Goal: Task Accomplishment & Management: Complete application form

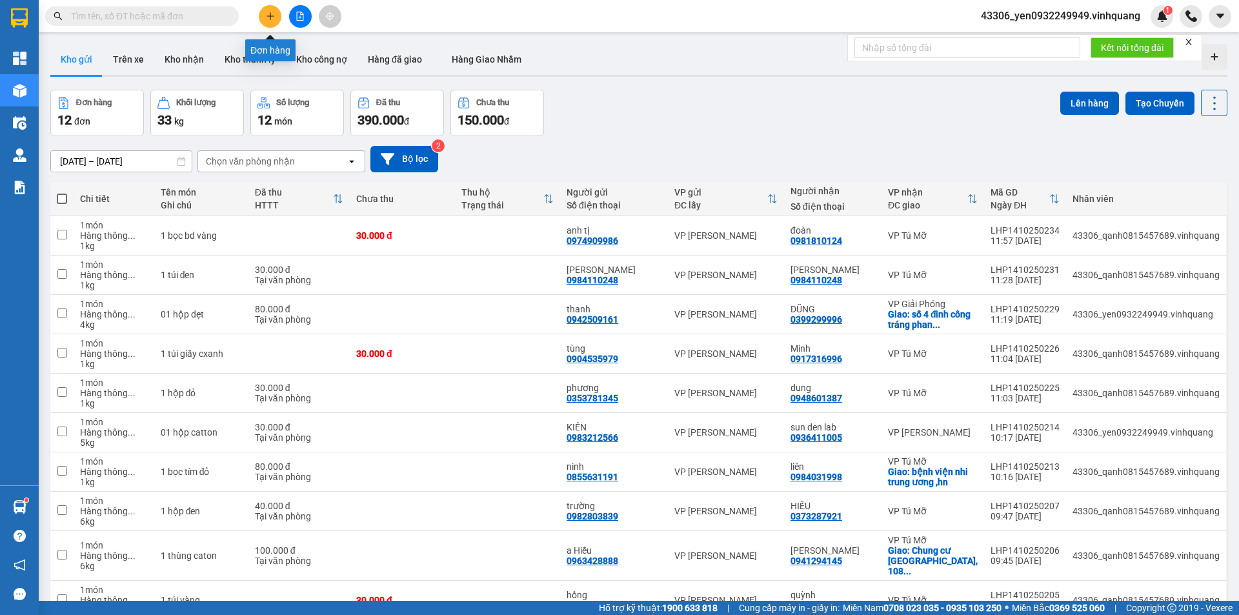
click at [274, 15] on icon "plus" at bounding box center [270, 16] width 9 height 9
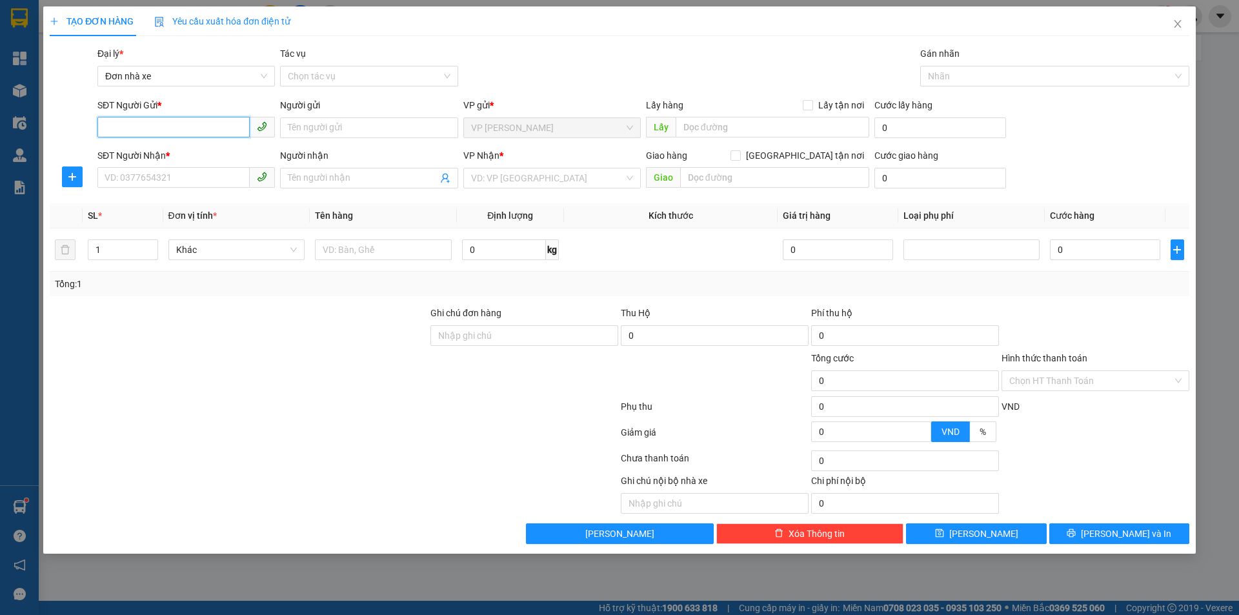
click at [179, 130] on input "SĐT Người Gửi *" at bounding box center [173, 127] width 152 height 21
type input "0898993636"
click at [305, 123] on input "Người gửi" at bounding box center [368, 127] width 177 height 21
click at [219, 181] on input "SĐT Người Nhận *" at bounding box center [173, 177] width 152 height 21
click at [325, 130] on input "Dungx" at bounding box center [368, 127] width 177 height 21
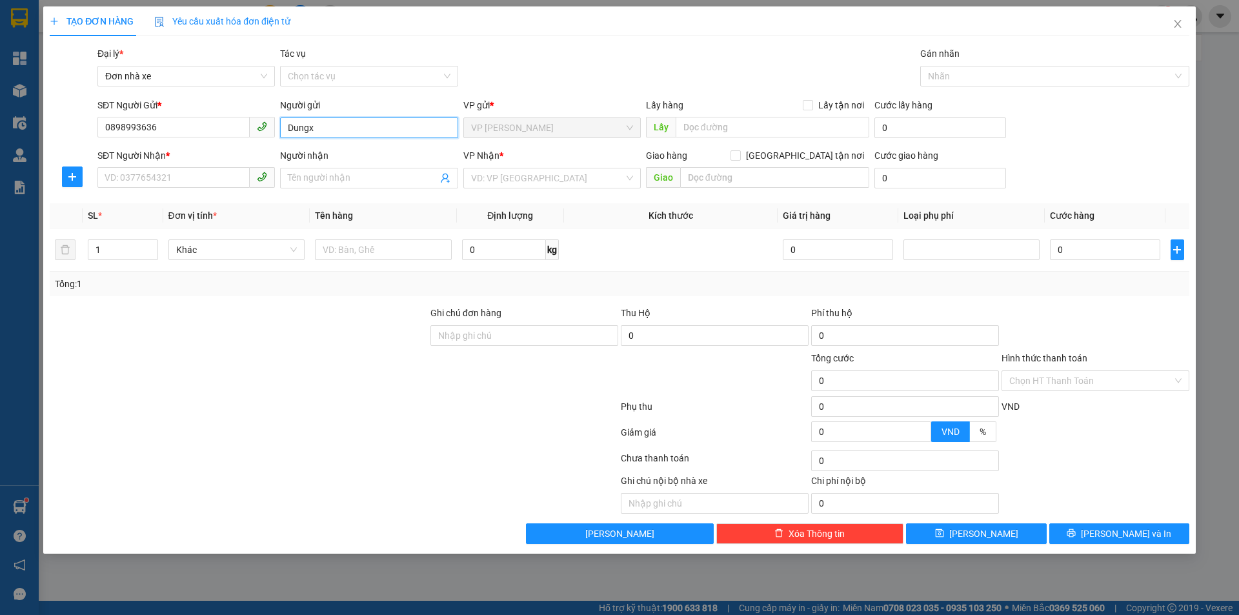
drag, startPoint x: 317, startPoint y: 132, endPoint x: 294, endPoint y: 129, distance: 23.4
click at [294, 129] on input "Dungx" at bounding box center [368, 127] width 177 height 21
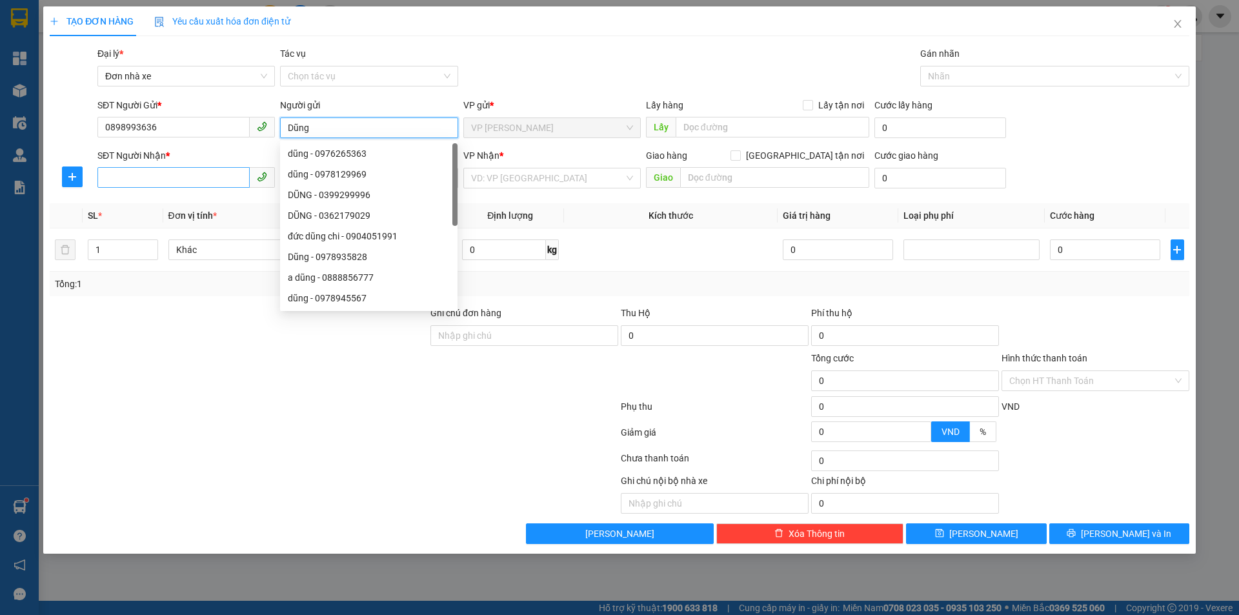
type input "Dũng"
click at [193, 181] on input "SĐT Người Nhận *" at bounding box center [173, 177] width 152 height 21
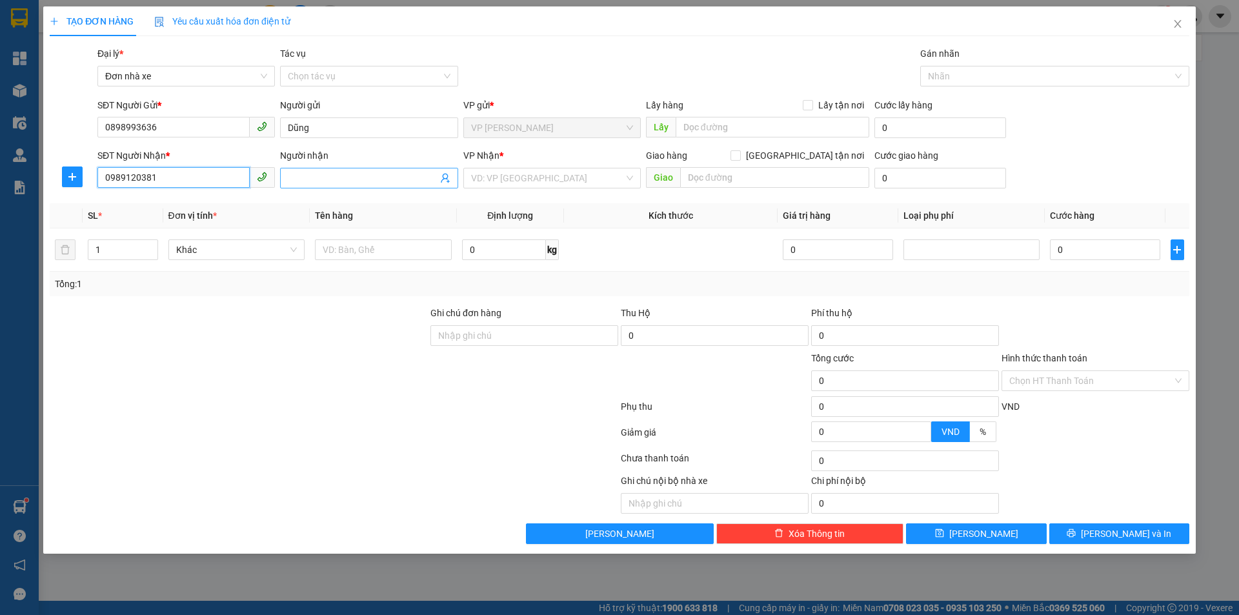
type input "0989120381"
click at [329, 180] on input "Người nhận" at bounding box center [362, 178] width 149 height 14
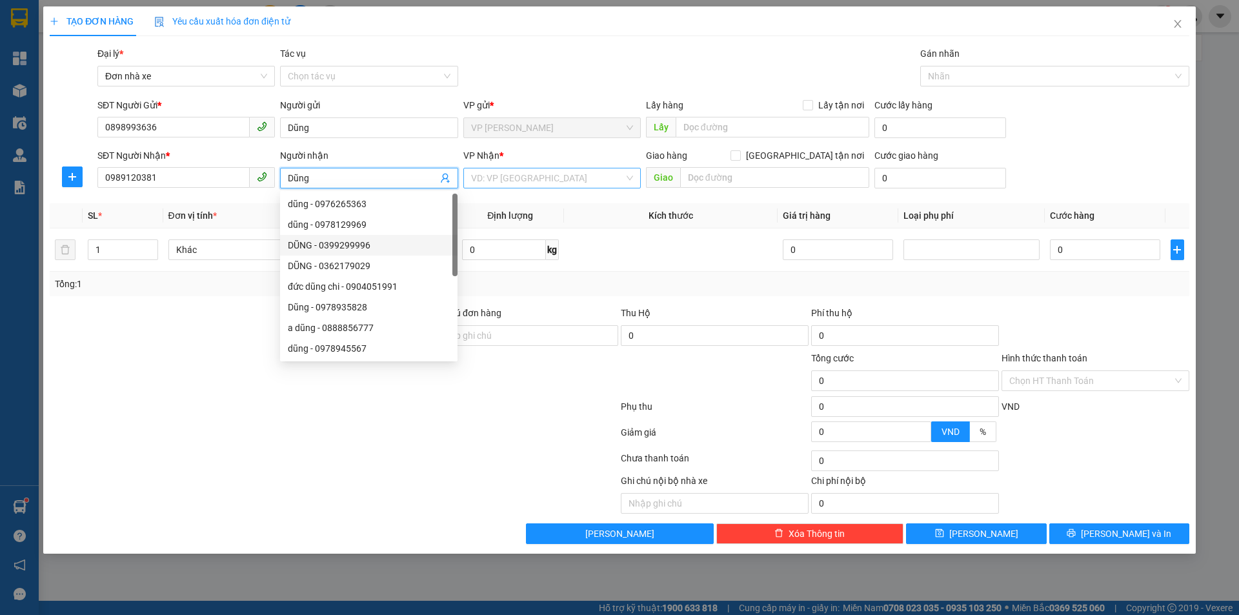
type input "Dũng"
click at [572, 182] on input "search" at bounding box center [547, 177] width 153 height 19
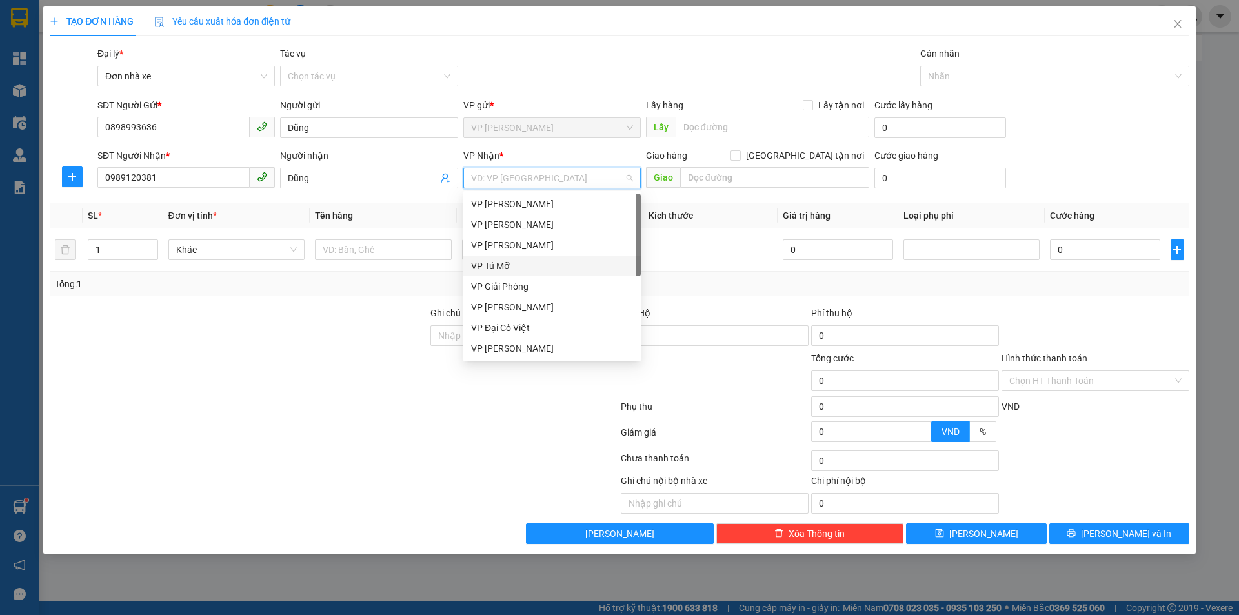
click at [549, 262] on div "VP Tú Mỡ" at bounding box center [552, 266] width 162 height 14
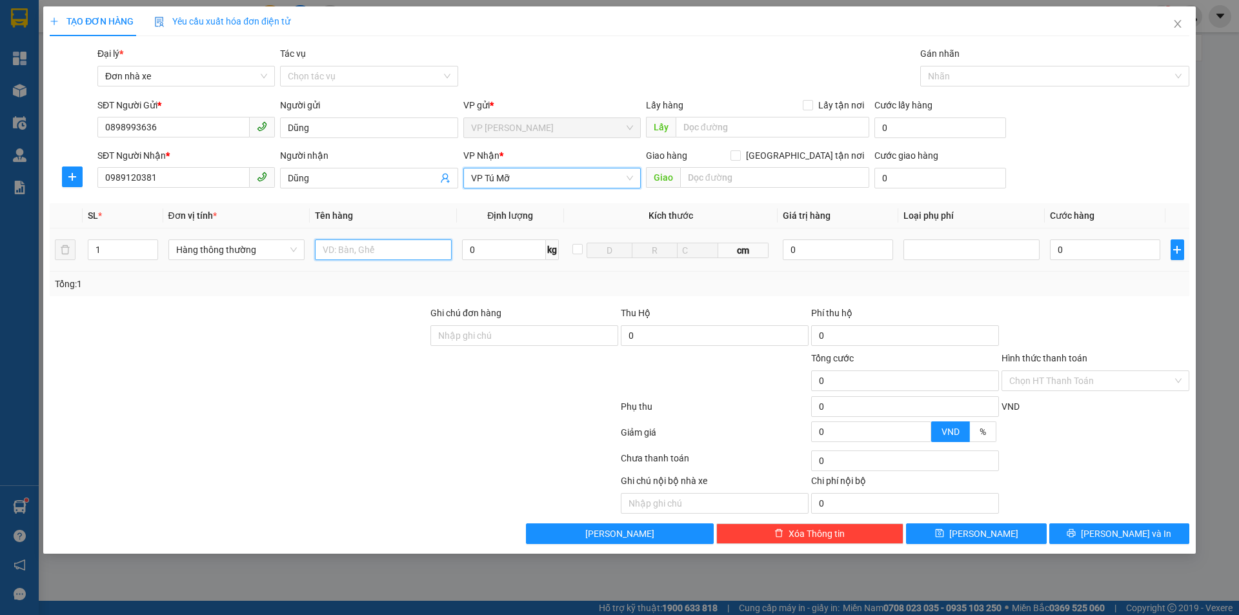
click at [337, 248] on input "text" at bounding box center [383, 249] width 137 height 21
type input "01 hộp catton"
click at [478, 254] on input "0" at bounding box center [504, 249] width 84 height 21
type input "1"
click at [1012, 261] on div at bounding box center [971, 250] width 137 height 26
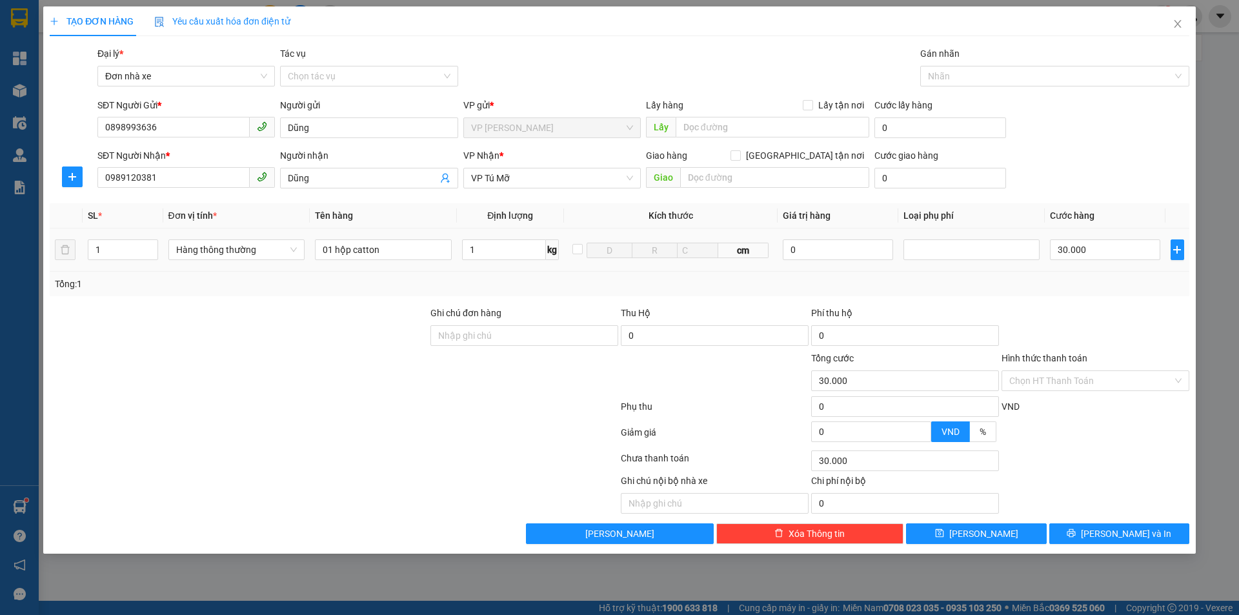
type input "30.000"
click at [740, 154] on input "[GEOGRAPHIC_DATA] tận nơi" at bounding box center [734, 154] width 9 height 9
checkbox input "true"
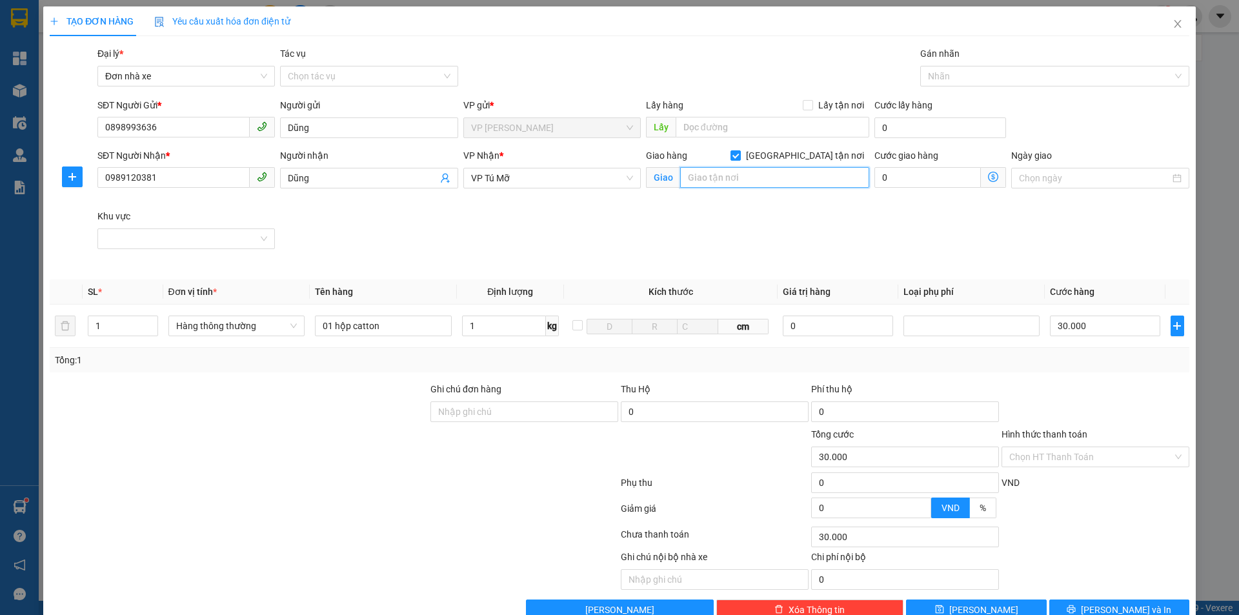
click at [705, 182] on input "text" at bounding box center [774, 177] width 189 height 21
type input "Ngõ 17 [PERSON_NAME] , P. Láng , hn"
click at [983, 171] on span at bounding box center [993, 177] width 25 height 21
click at [988, 178] on icon "dollar-circle" at bounding box center [993, 177] width 10 height 10
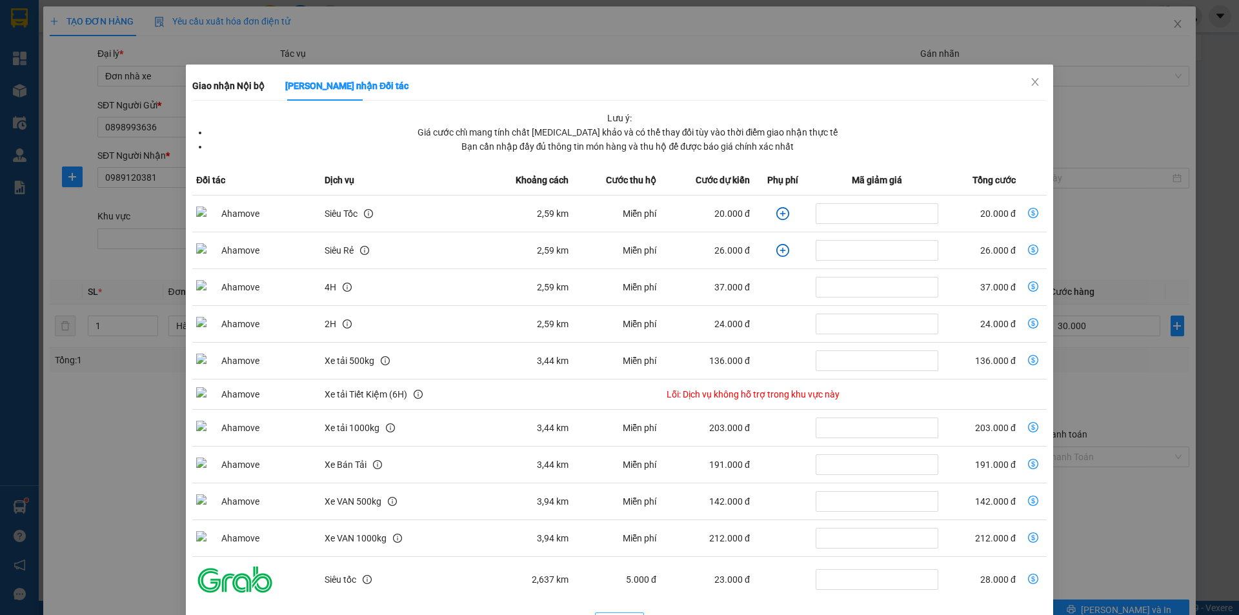
click at [619, 203] on td "Miễn phí" at bounding box center [616, 214] width 88 height 37
click at [1031, 83] on icon "close" at bounding box center [1035, 82] width 10 height 10
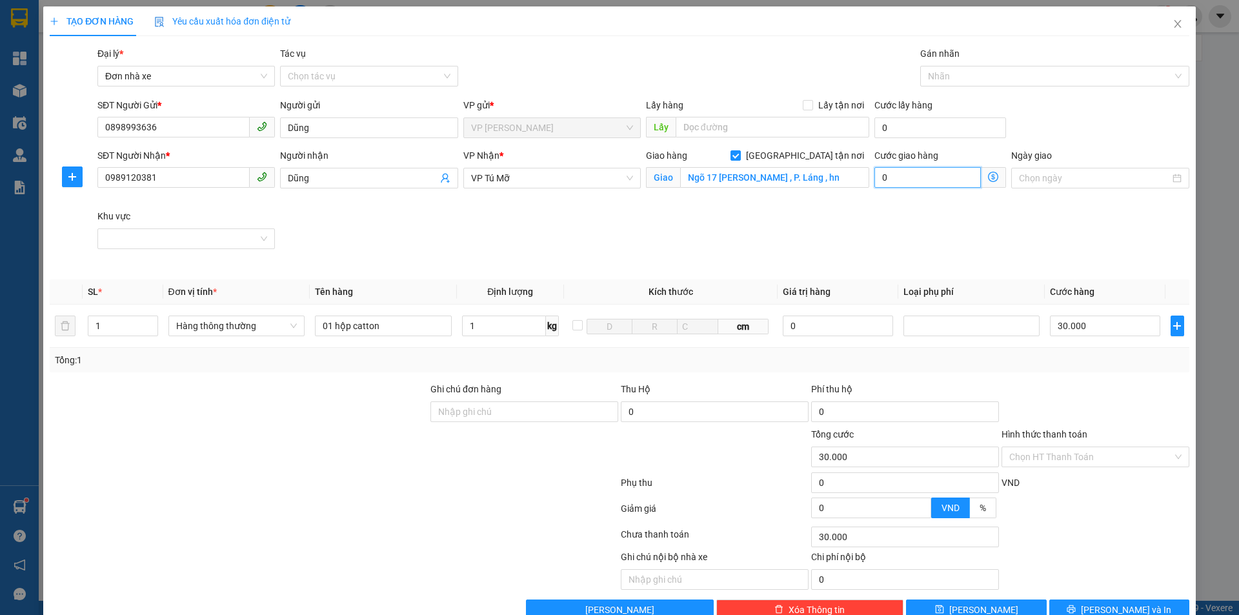
click at [894, 179] on input "0" at bounding box center [927, 177] width 106 height 21
type input "30.005"
type input "5"
type input "30.050"
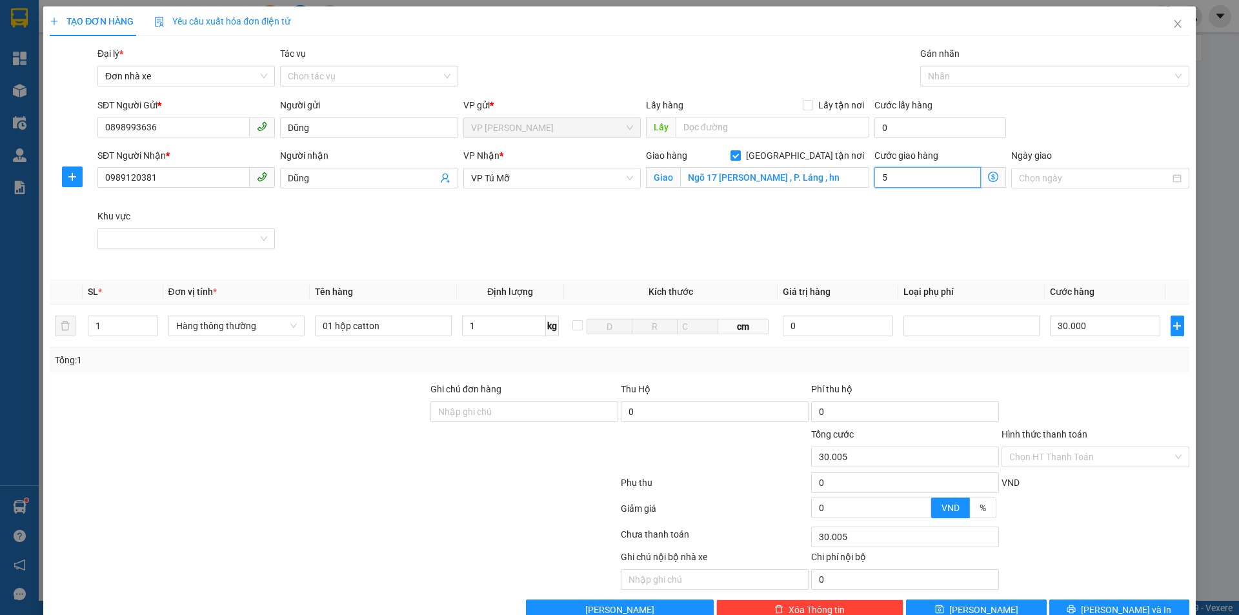
type input "30.050"
type input "50"
type input "30.500"
type input "500"
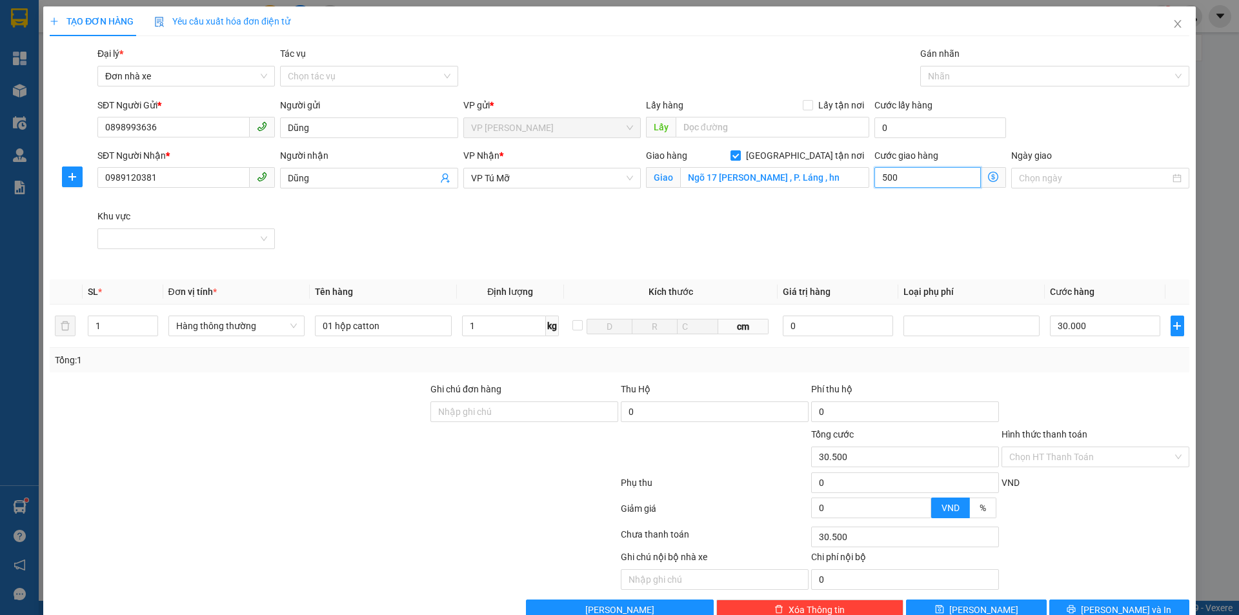
type input "35.000"
type input "5.000"
type input "80.000"
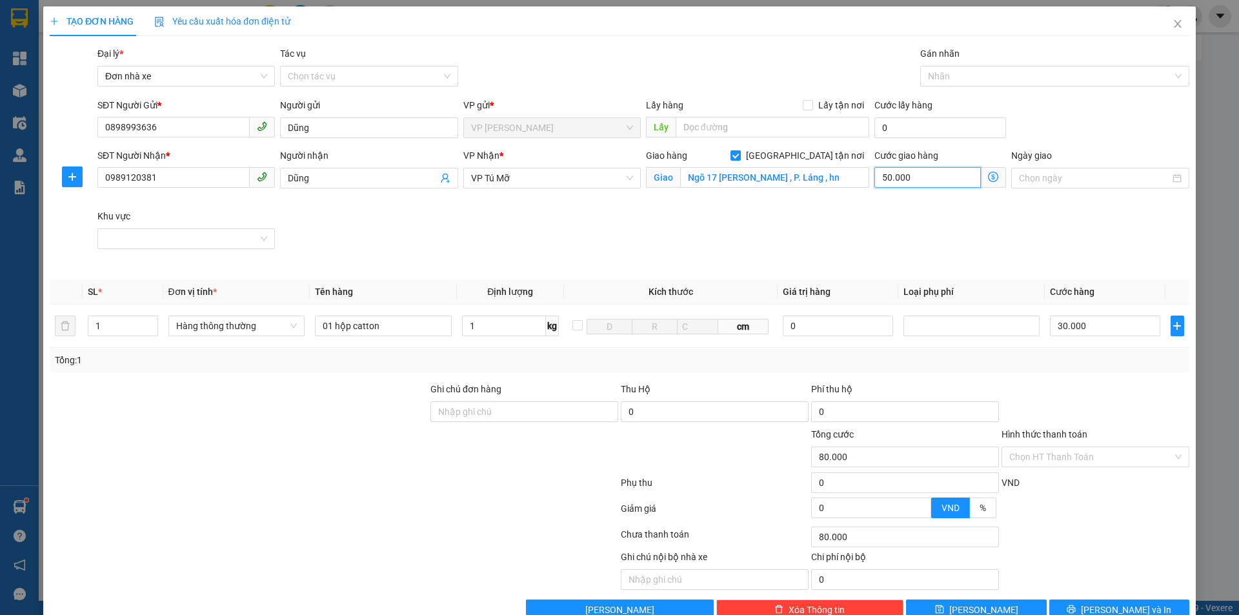
type input "50.000"
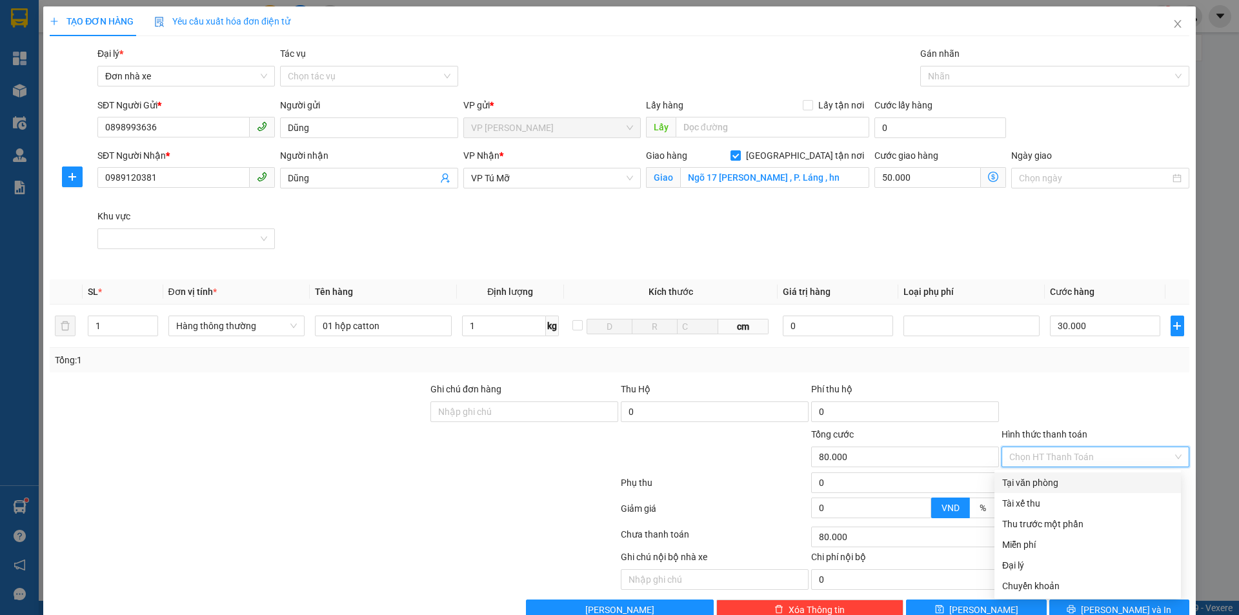
click at [1106, 454] on input "Hình thức thanh toán" at bounding box center [1090, 456] width 163 height 19
click at [1058, 480] on div "Tại văn phòng" at bounding box center [1087, 483] width 171 height 14
type input "0"
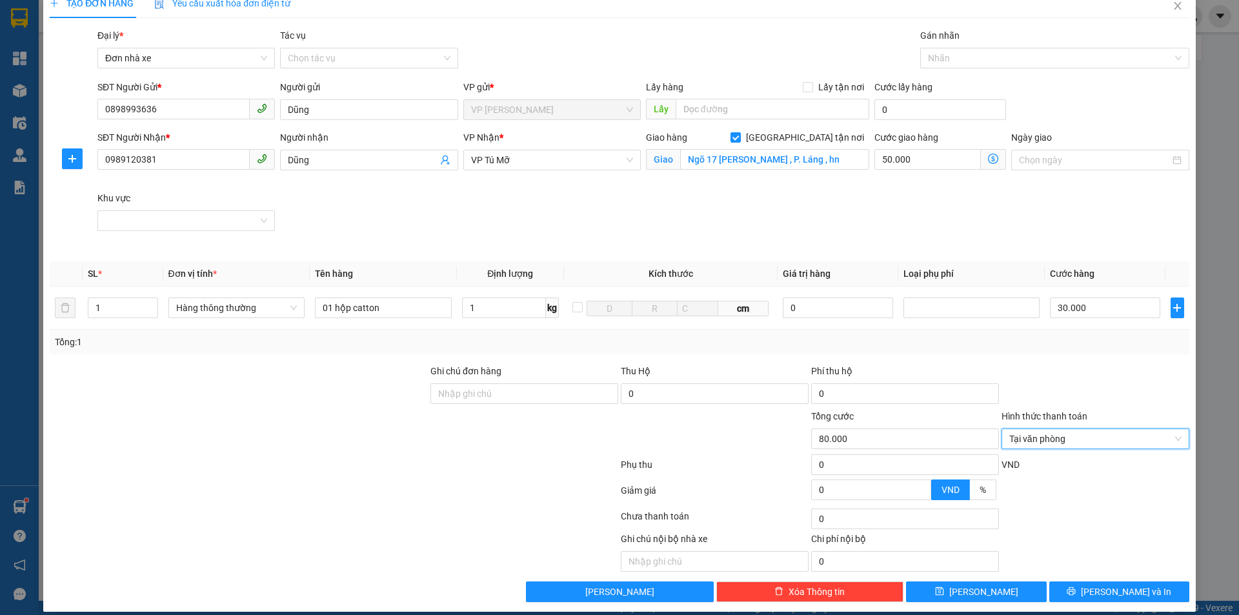
scroll to position [30, 0]
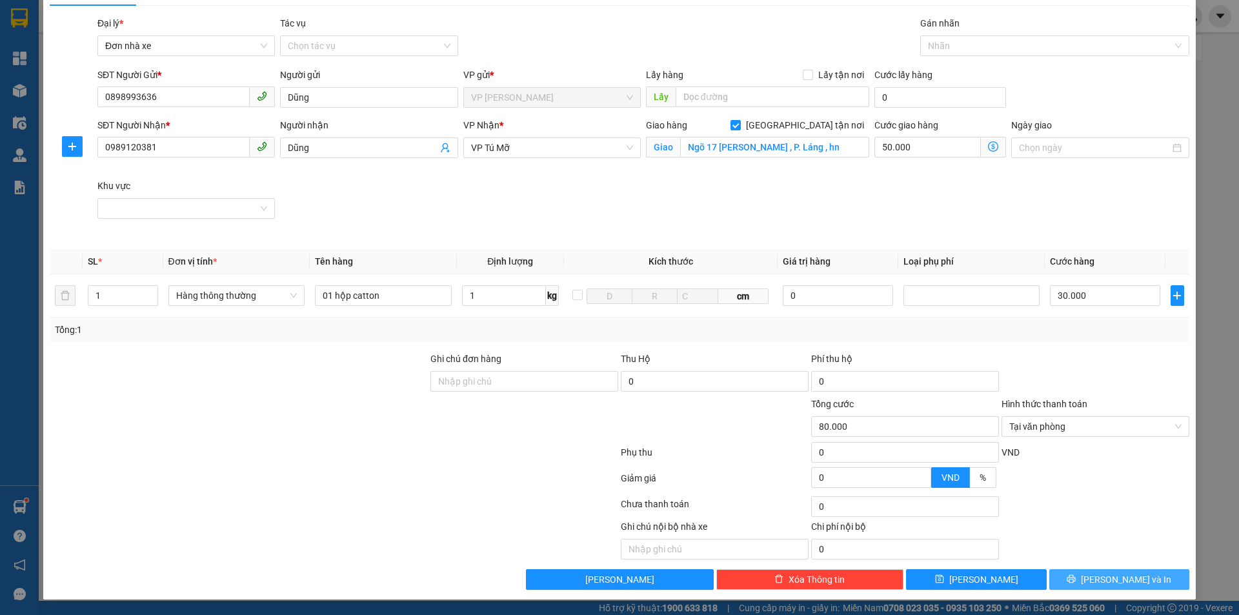
click at [1111, 581] on span "[PERSON_NAME] và In" at bounding box center [1126, 579] width 90 height 14
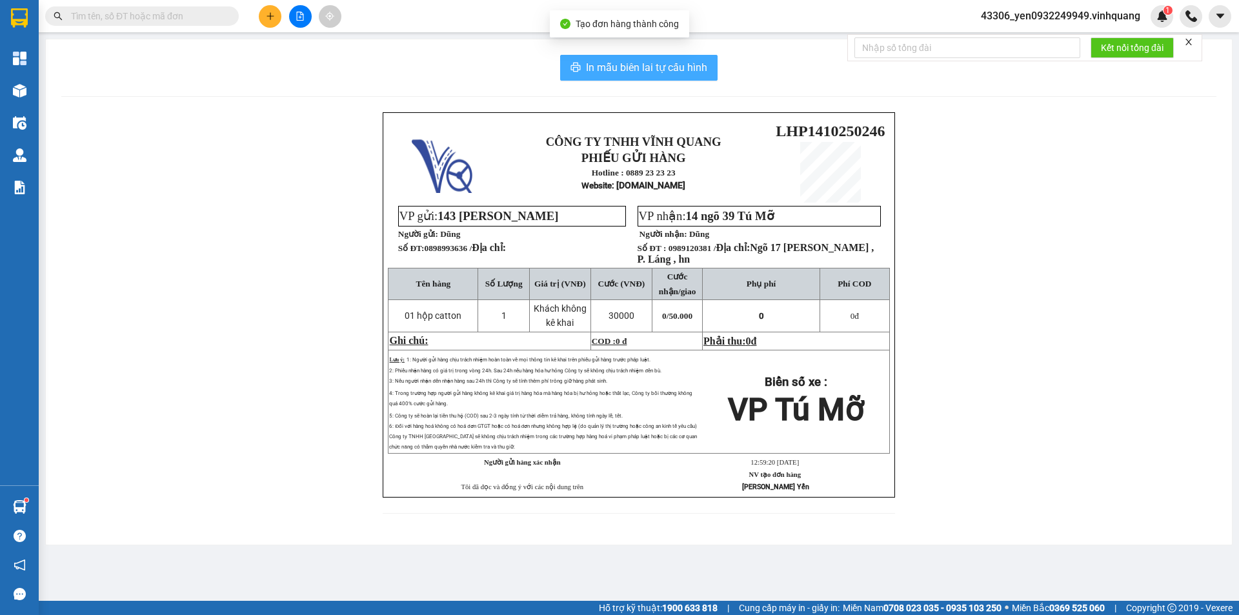
click at [621, 65] on span "In mẫu biên lai tự cấu hình" at bounding box center [646, 67] width 121 height 16
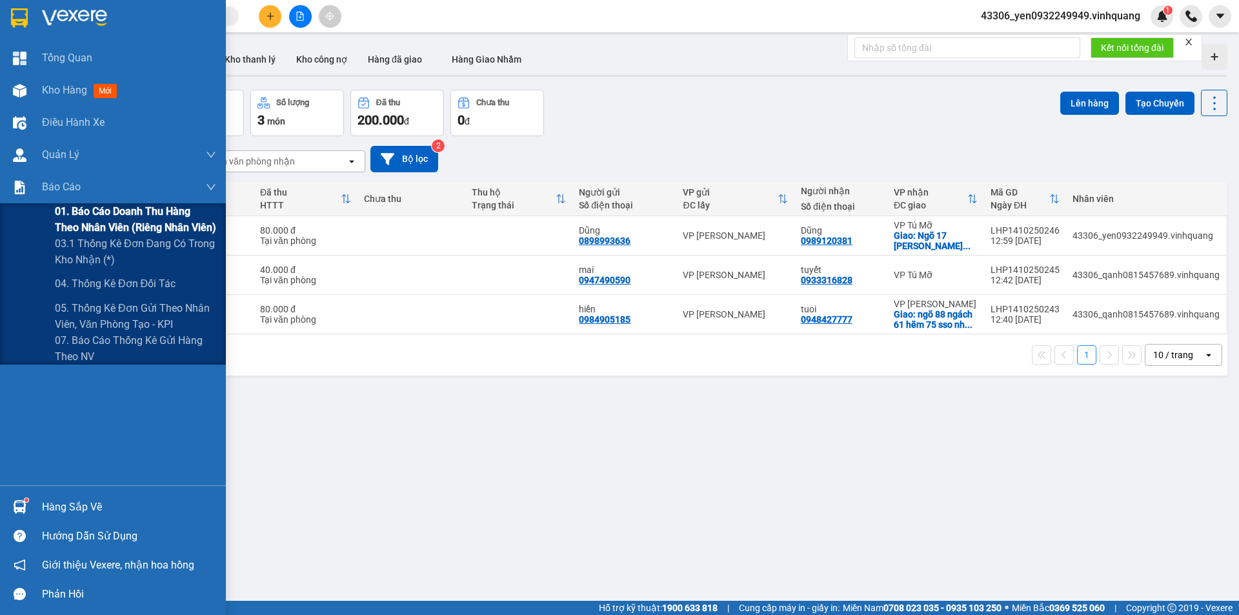
click at [76, 208] on span "01. Báo cáo doanh thu hàng theo nhân viên (riêng nhân viên)" at bounding box center [135, 219] width 161 height 32
